Goal: Task Accomplishment & Management: Manage account settings

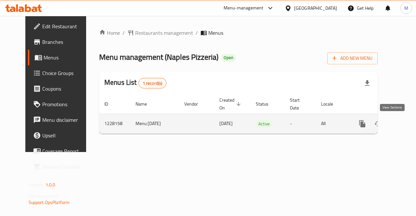
click at [406, 124] on icon "enhanced table" at bounding box center [410, 124] width 8 height 8
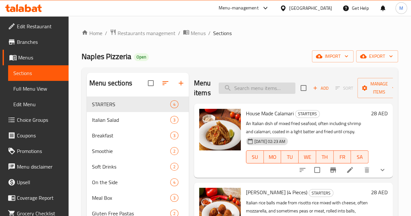
click at [236, 89] on input "search" at bounding box center [257, 88] width 77 height 11
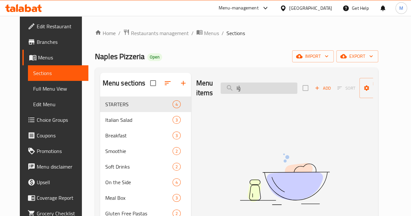
type input "ؤ"
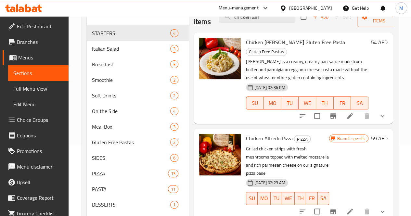
scroll to position [91, 0]
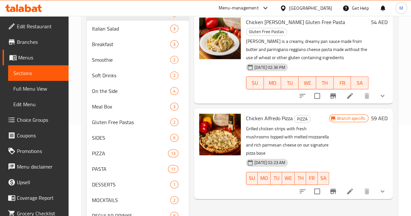
type input "chicken alfr"
click at [331, 188] on icon "Branch-specific-item" at bounding box center [334, 192] width 8 height 8
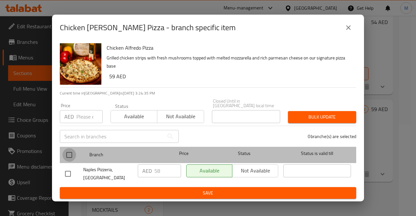
click at [69, 154] on input "checkbox" at bounding box center [69, 155] width 14 height 14
checkbox input "true"
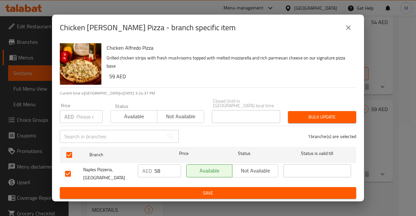
click at [163, 171] on input "58" at bounding box center [168, 171] width 27 height 13
type input "59"
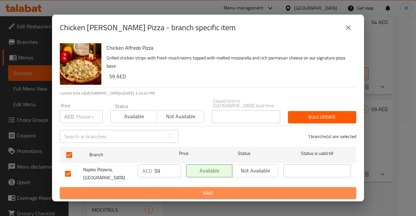
click at [226, 196] on span "Save" at bounding box center [208, 193] width 286 height 8
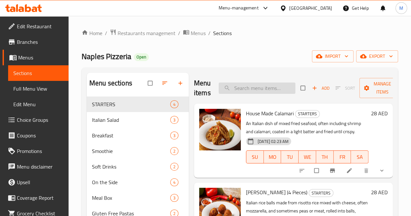
click at [241, 84] on input "search" at bounding box center [257, 88] width 77 height 11
paste input "Pizza Margarita"
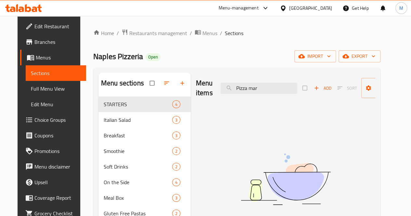
type input "Pizza mar"
click at [43, 92] on span "Full Menu View" at bounding box center [56, 89] width 50 height 8
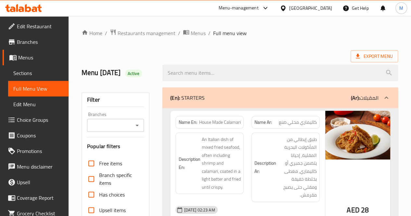
click at [20, 106] on span "Edit Menu" at bounding box center [38, 105] width 50 height 8
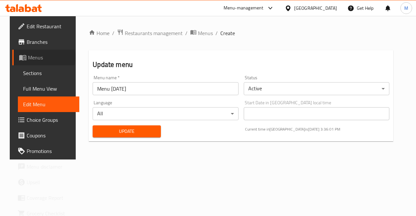
click at [28, 57] on span "Menus" at bounding box center [51, 58] width 46 height 8
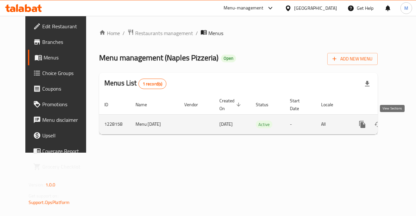
click at [406, 122] on icon "enhanced table" at bounding box center [410, 125] width 8 height 8
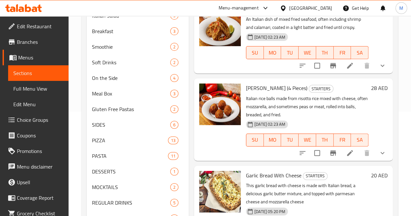
scroll to position [105, 0]
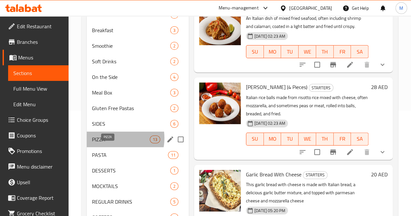
click at [113, 143] on span "PIZZA" at bounding box center [121, 140] width 58 height 8
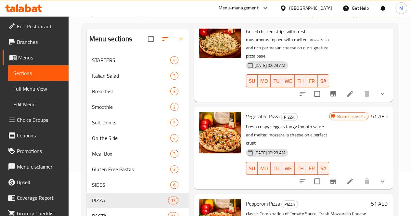
scroll to position [671, 0]
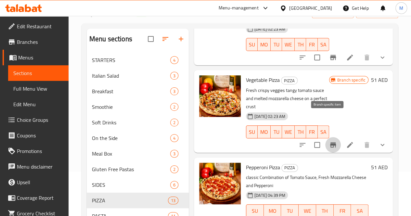
click at [330, 141] on icon "Branch-specific-item" at bounding box center [334, 145] width 8 height 8
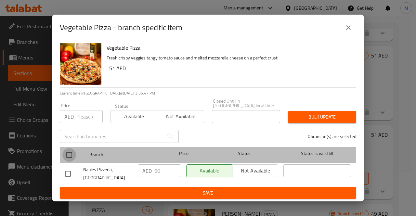
click at [70, 153] on input "checkbox" at bounding box center [69, 155] width 14 height 14
checkbox input "true"
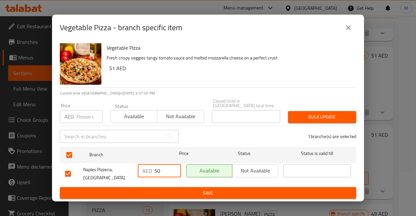
click at [166, 171] on input "50" at bounding box center [168, 171] width 27 height 13
type input "5"
paste input "51"
type input "51"
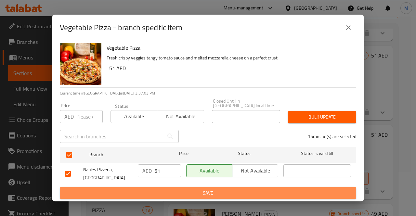
click at [230, 193] on span "Save" at bounding box center [208, 193] width 286 height 8
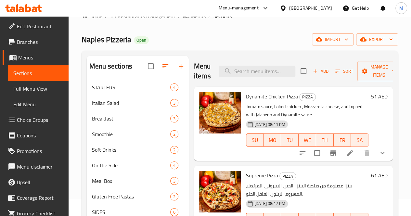
scroll to position [0, 0]
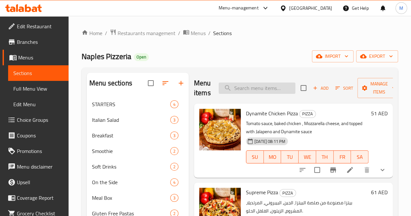
click at [232, 88] on input "search" at bounding box center [257, 88] width 77 height 11
paste input "Buffalo chicken pizza"
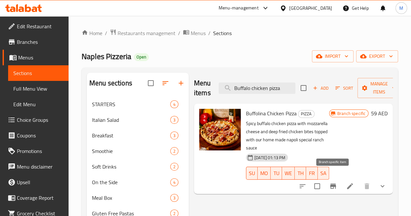
type input "Buffalo chicken pizza"
click at [334, 184] on icon "Branch-specific-item" at bounding box center [333, 186] width 6 height 5
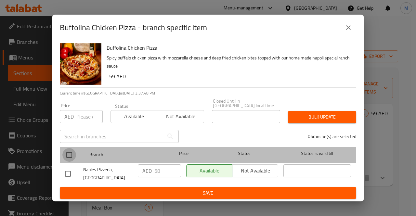
click at [69, 155] on input "checkbox" at bounding box center [69, 155] width 14 height 14
checkbox input "true"
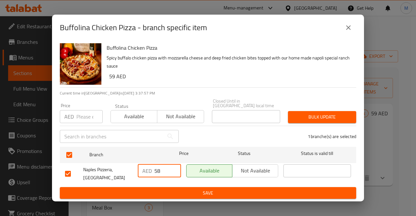
drag, startPoint x: 165, startPoint y: 168, endPoint x: 153, endPoint y: 168, distance: 11.7
click at [153, 168] on div "AED 58 ​" at bounding box center [159, 171] width 43 height 13
paste input "9"
type input "59"
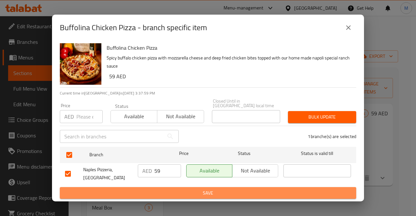
click at [218, 194] on span "Save" at bounding box center [208, 193] width 286 height 8
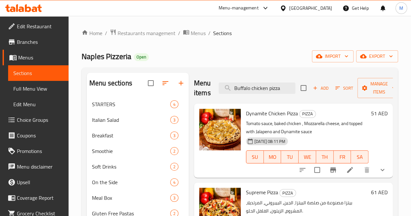
drag, startPoint x: 270, startPoint y: 86, endPoint x: 213, endPoint y: 81, distance: 57.1
click at [213, 81] on div "Menu items Buffalo chicken pizza Add Sort Manage items" at bounding box center [293, 88] width 199 height 31
paste input "Margarit"
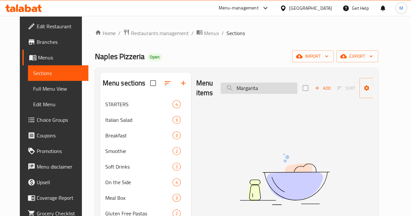
click at [224, 88] on input "Margarita" at bounding box center [259, 88] width 77 height 11
click at [251, 90] on input "Margarita" at bounding box center [259, 88] width 77 height 11
drag, startPoint x: 251, startPoint y: 90, endPoint x: 221, endPoint y: 85, distance: 30.3
click at [221, 85] on input "Margarita" at bounding box center [259, 88] width 77 height 11
paste input "herita Pizz"
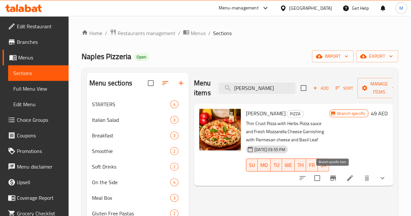
type input "[PERSON_NAME]"
click at [334, 178] on icon "Branch-specific-item" at bounding box center [333, 178] width 6 height 5
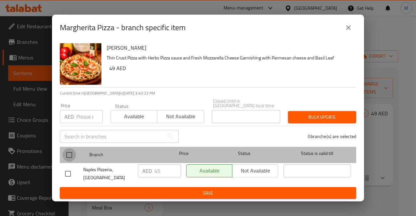
click at [67, 153] on input "checkbox" at bounding box center [69, 155] width 14 height 14
checkbox input "true"
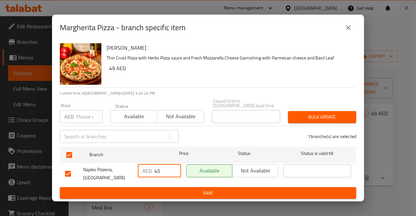
click at [165, 171] on input "45" at bounding box center [168, 171] width 27 height 13
type input "4"
paste input "49"
type input "49"
click at [209, 195] on span "Save" at bounding box center [208, 193] width 286 height 8
